Goal: Task Accomplishment & Management: Complete application form

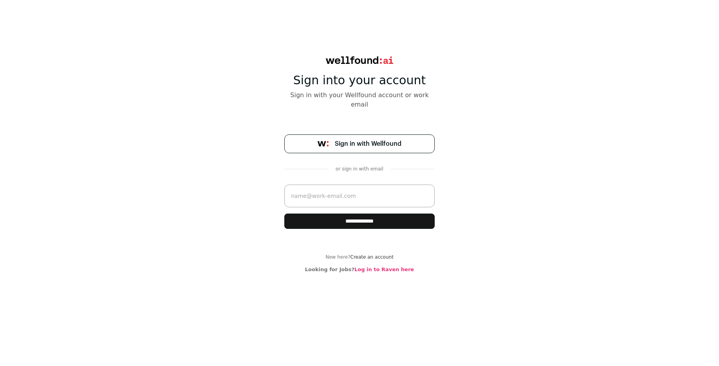
click at [364, 192] on input "email" at bounding box center [359, 195] width 150 height 23
type input "[EMAIL_ADDRESS][DOMAIN_NAME]"
click at [362, 215] on input "**********" at bounding box center [359, 220] width 150 height 15
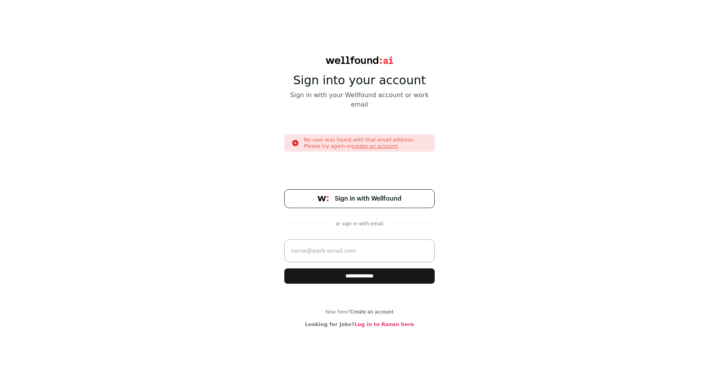
click at [353, 143] on link "create an account" at bounding box center [375, 146] width 46 height 6
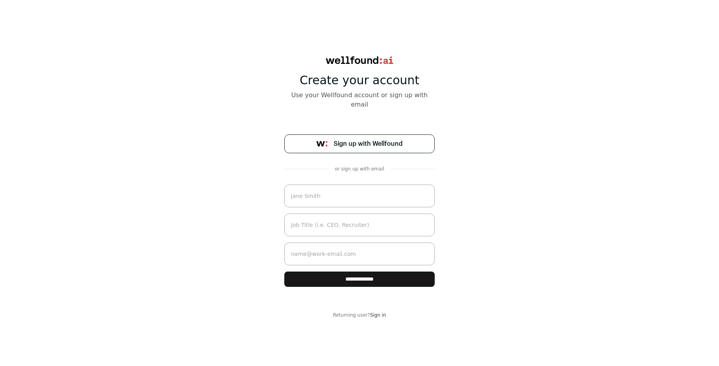
click at [354, 191] on input "text" at bounding box center [359, 195] width 150 height 23
click at [374, 312] on link "Sign in" at bounding box center [378, 314] width 16 height 5
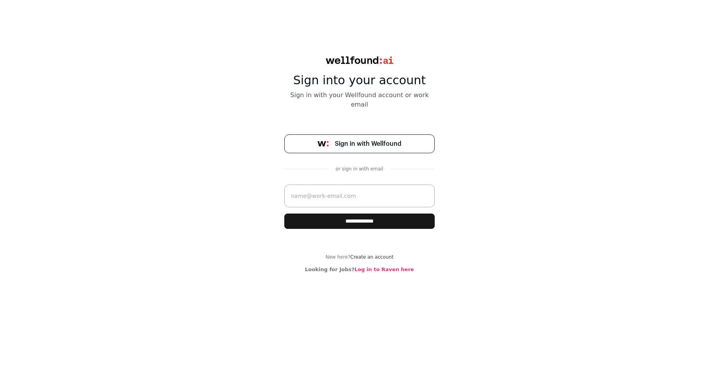
click at [353, 190] on input "email" at bounding box center [359, 195] width 150 height 23
type input "[PERSON_NAME][EMAIL_ADDRESS][DOMAIN_NAME]"
click at [284, 213] on input "**********" at bounding box center [359, 220] width 150 height 15
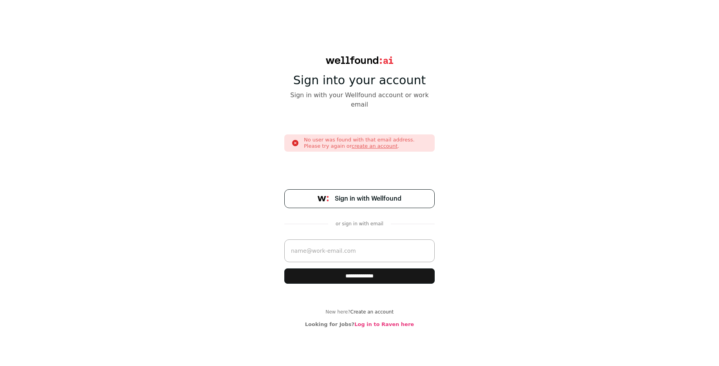
click at [370, 309] on link "Create an account" at bounding box center [372, 311] width 43 height 5
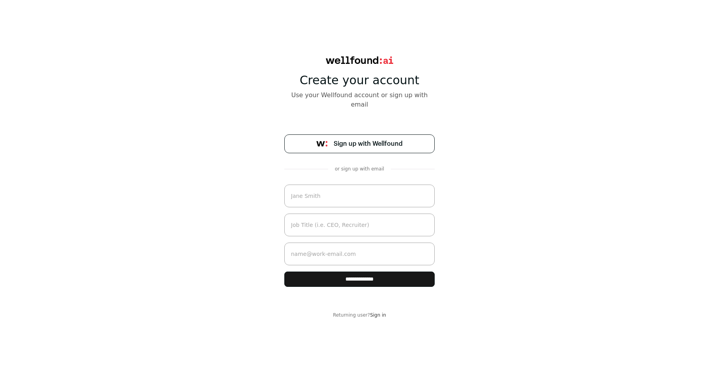
click at [340, 184] on input "text" at bounding box center [359, 195] width 150 height 23
click at [300, 137] on link "Sign up with Wellfound" at bounding box center [359, 143] width 150 height 19
